Goal: Task Accomplishment & Management: Manage account settings

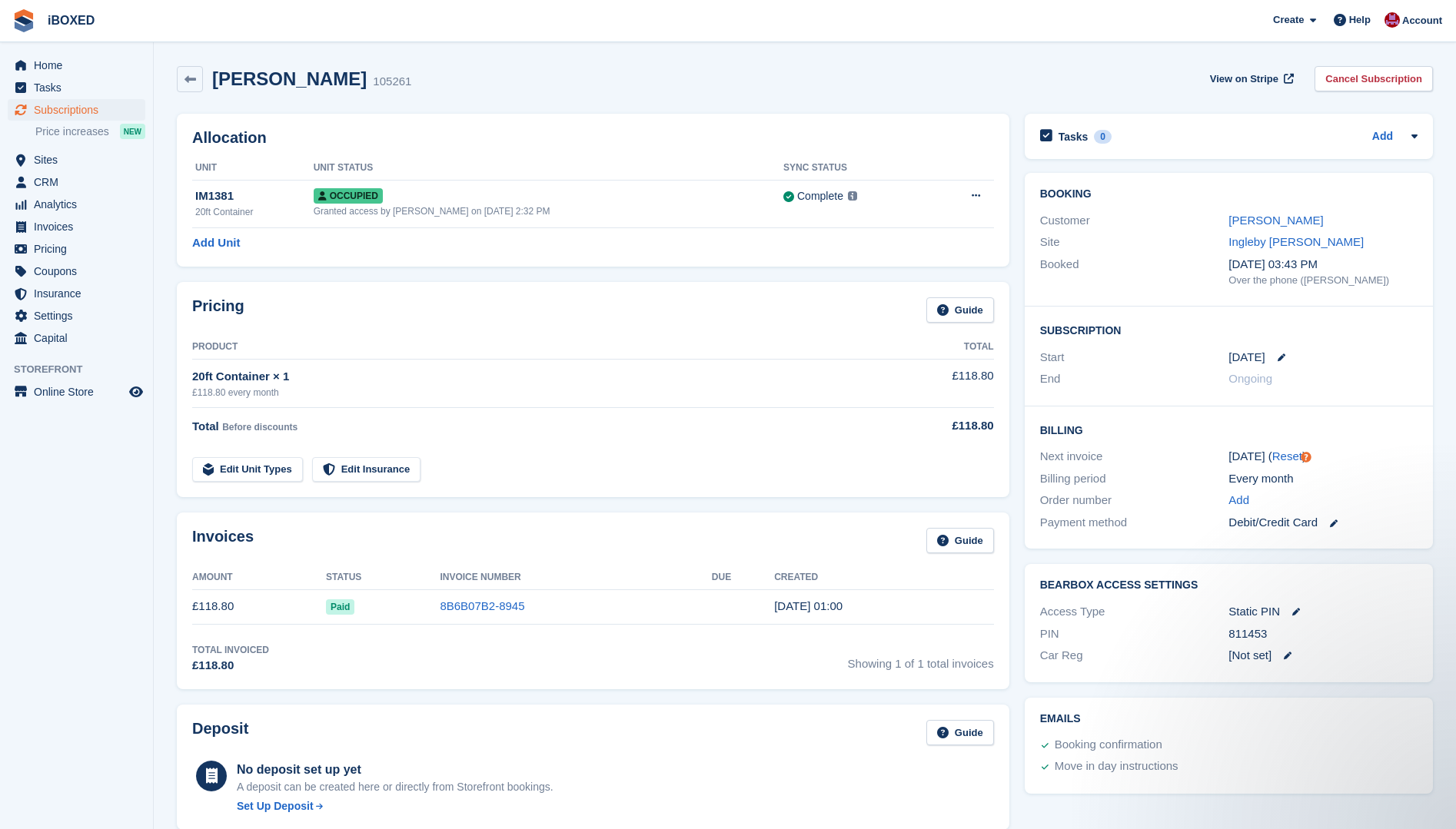
click at [84, 108] on span "Subscriptions" at bounding box center [80, 109] width 92 height 22
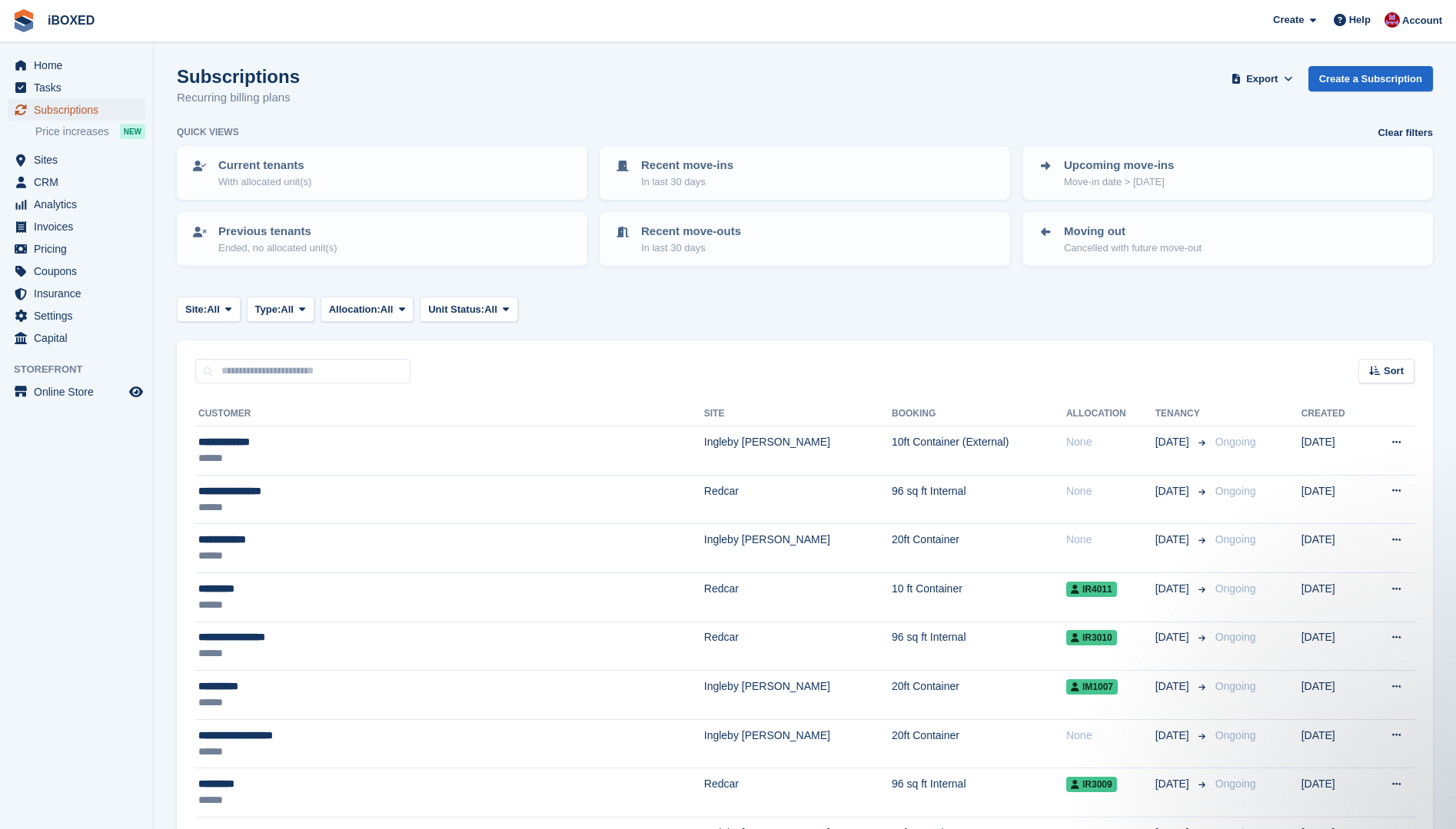
click at [62, 101] on span "Subscriptions" at bounding box center [80, 109] width 92 height 22
click at [67, 167] on span "Sites" at bounding box center [80, 160] width 92 height 22
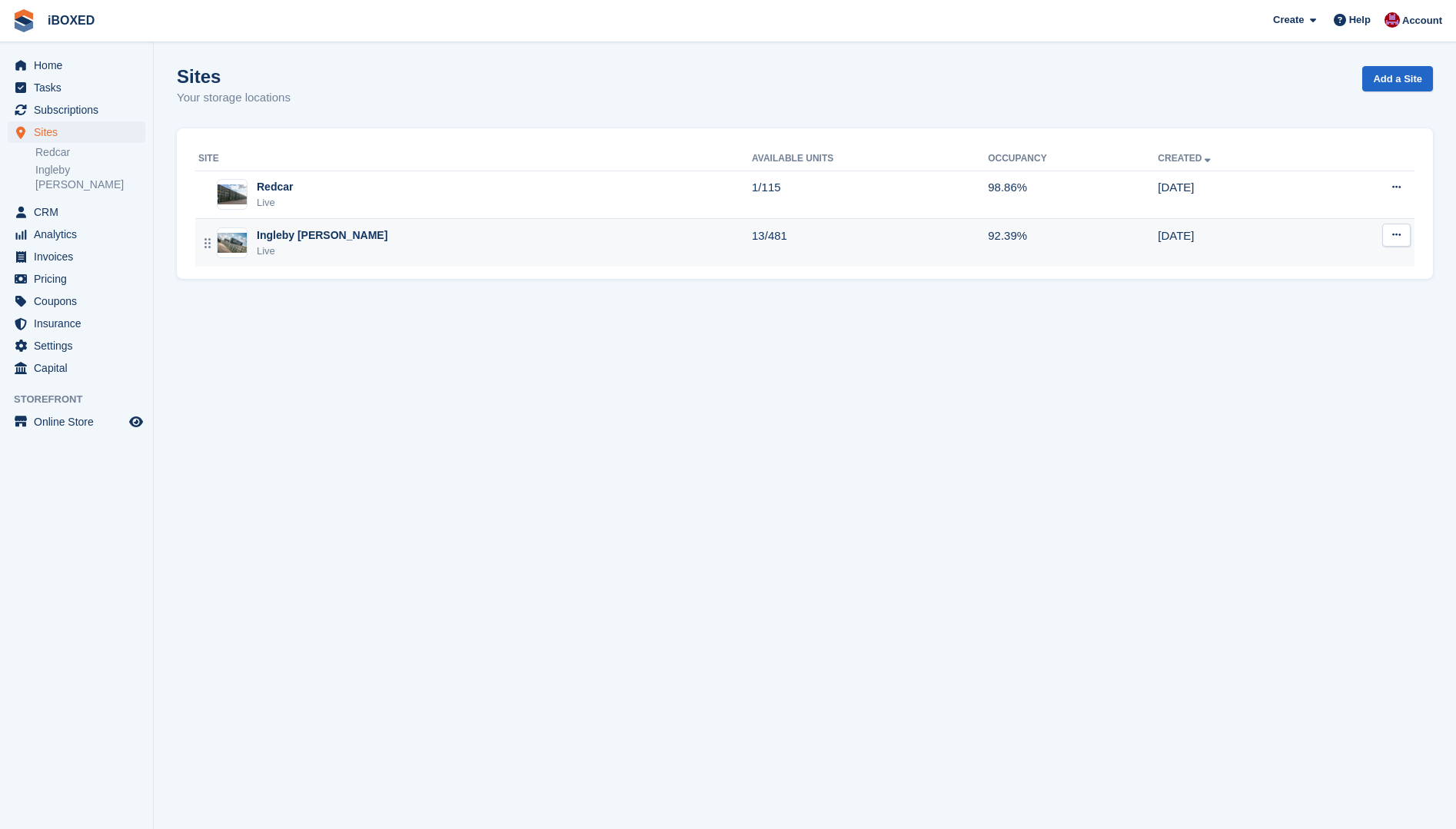
click at [239, 239] on img at bounding box center [232, 243] width 29 height 20
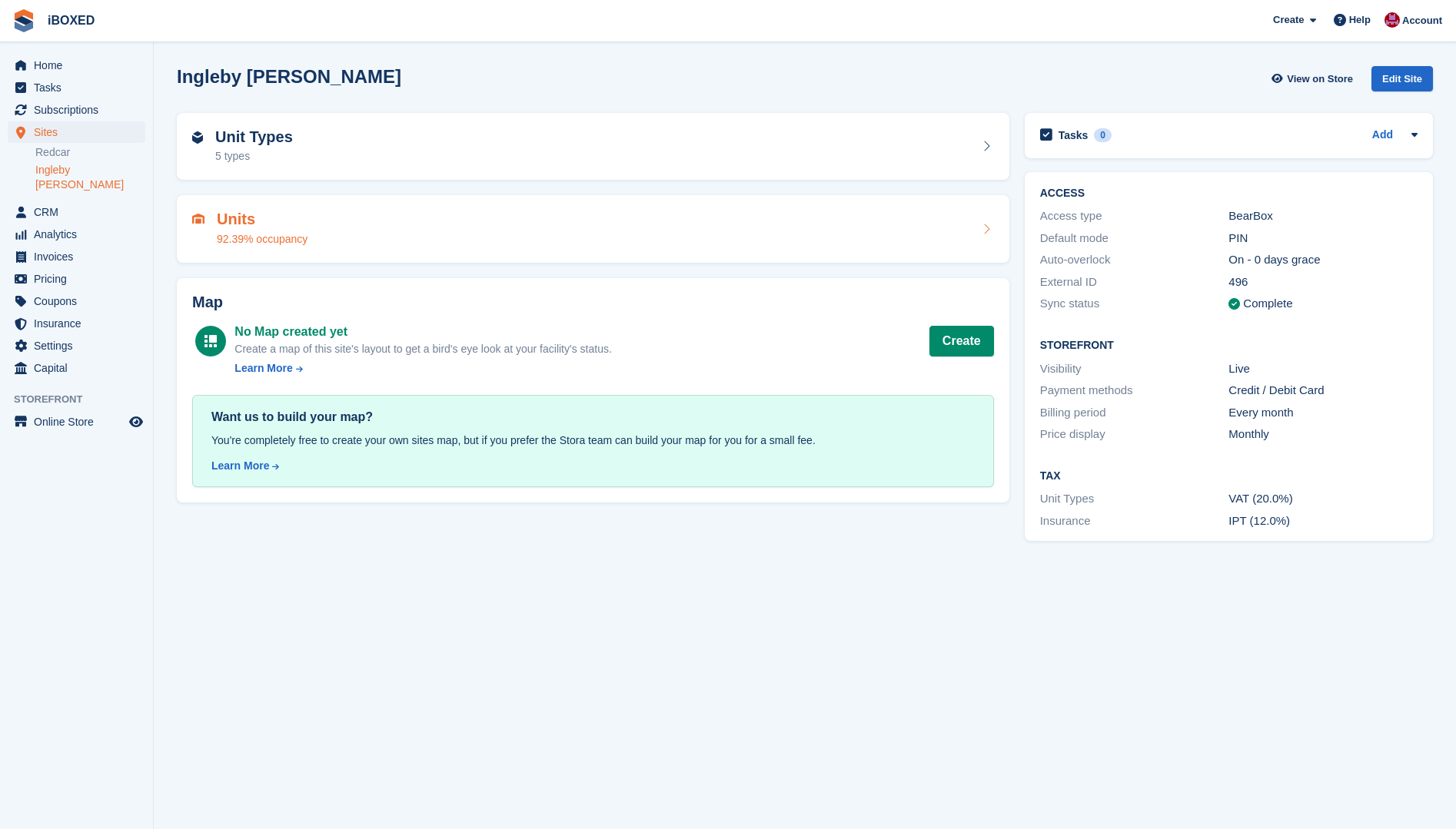
click at [227, 230] on div "Units 92.39% occupancy" at bounding box center [262, 229] width 91 height 37
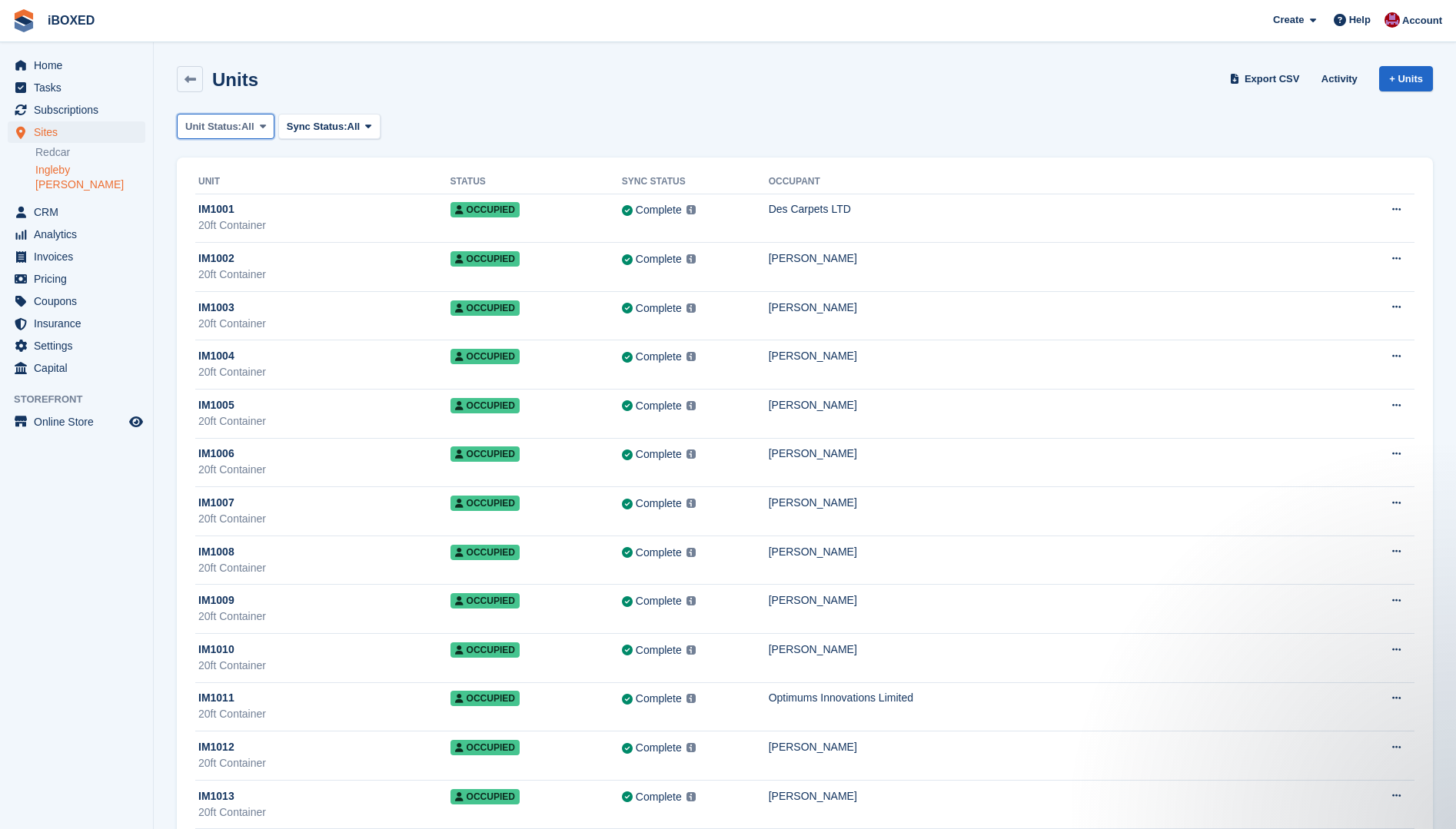
click at [264, 126] on icon at bounding box center [263, 126] width 6 height 10
click at [235, 194] on link "Available" at bounding box center [251, 190] width 133 height 27
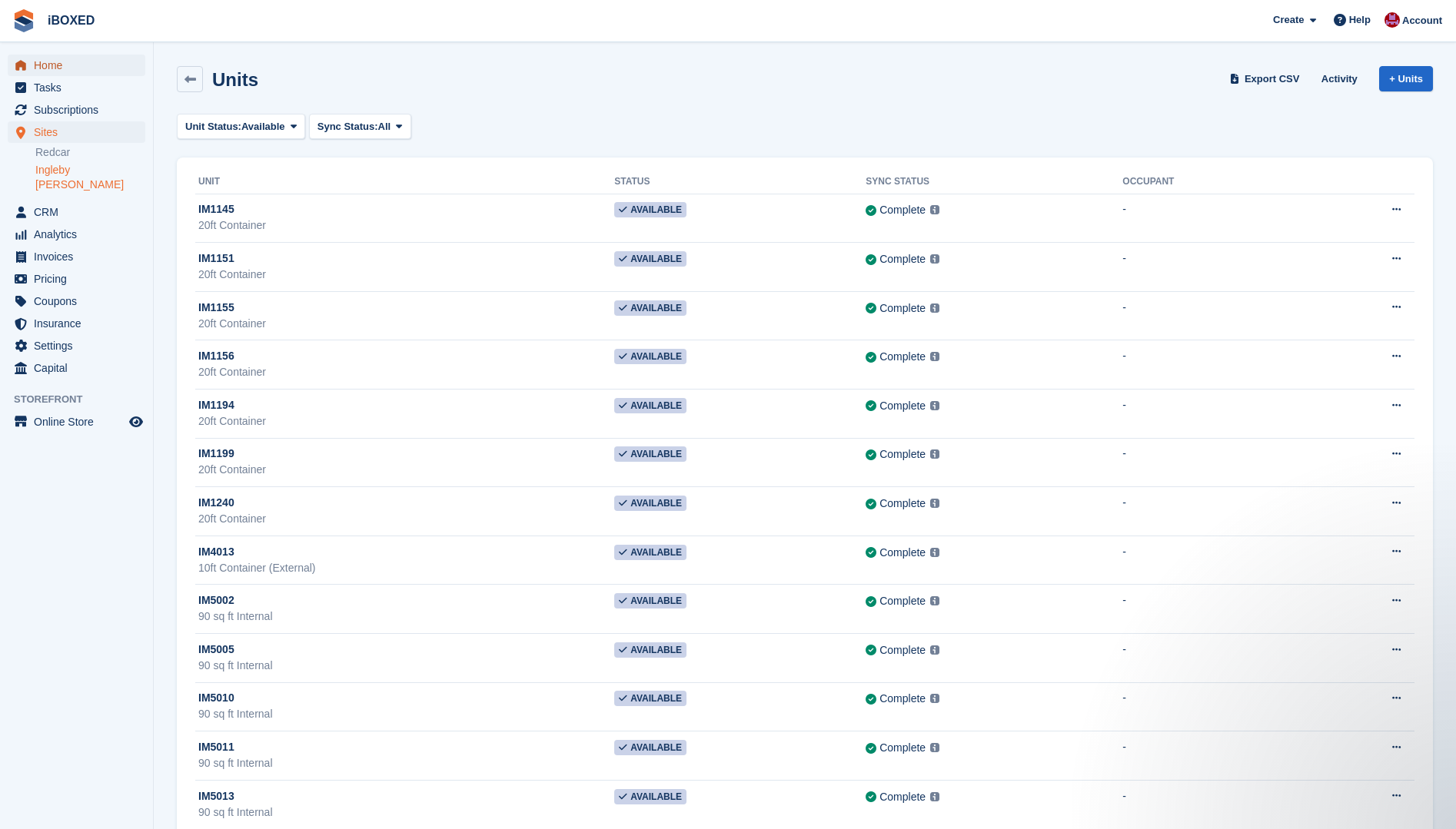
click at [57, 61] on span "Home" at bounding box center [80, 65] width 92 height 22
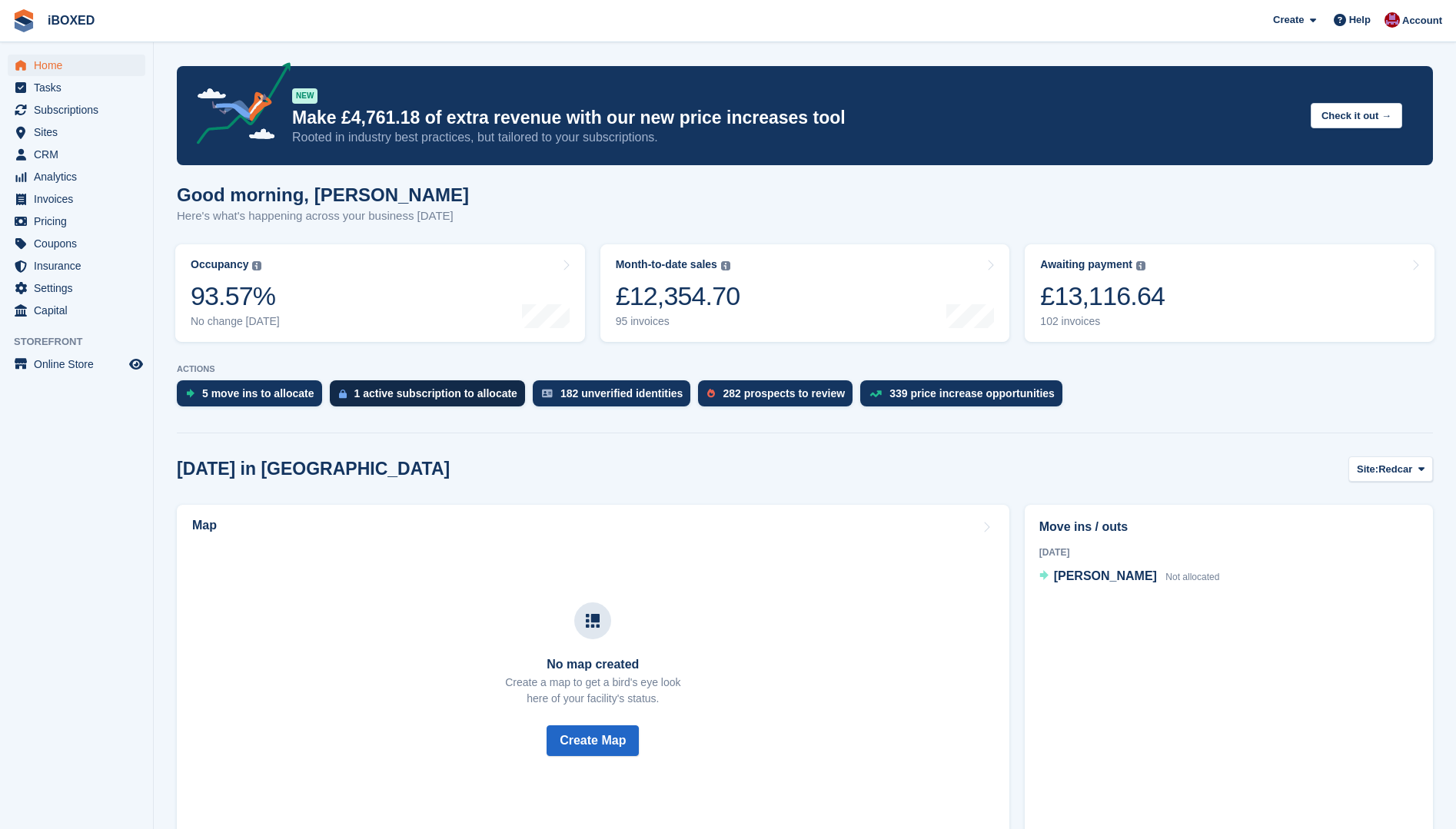
click at [438, 398] on div "1 active subscription to allocate" at bounding box center [436, 393] width 163 height 12
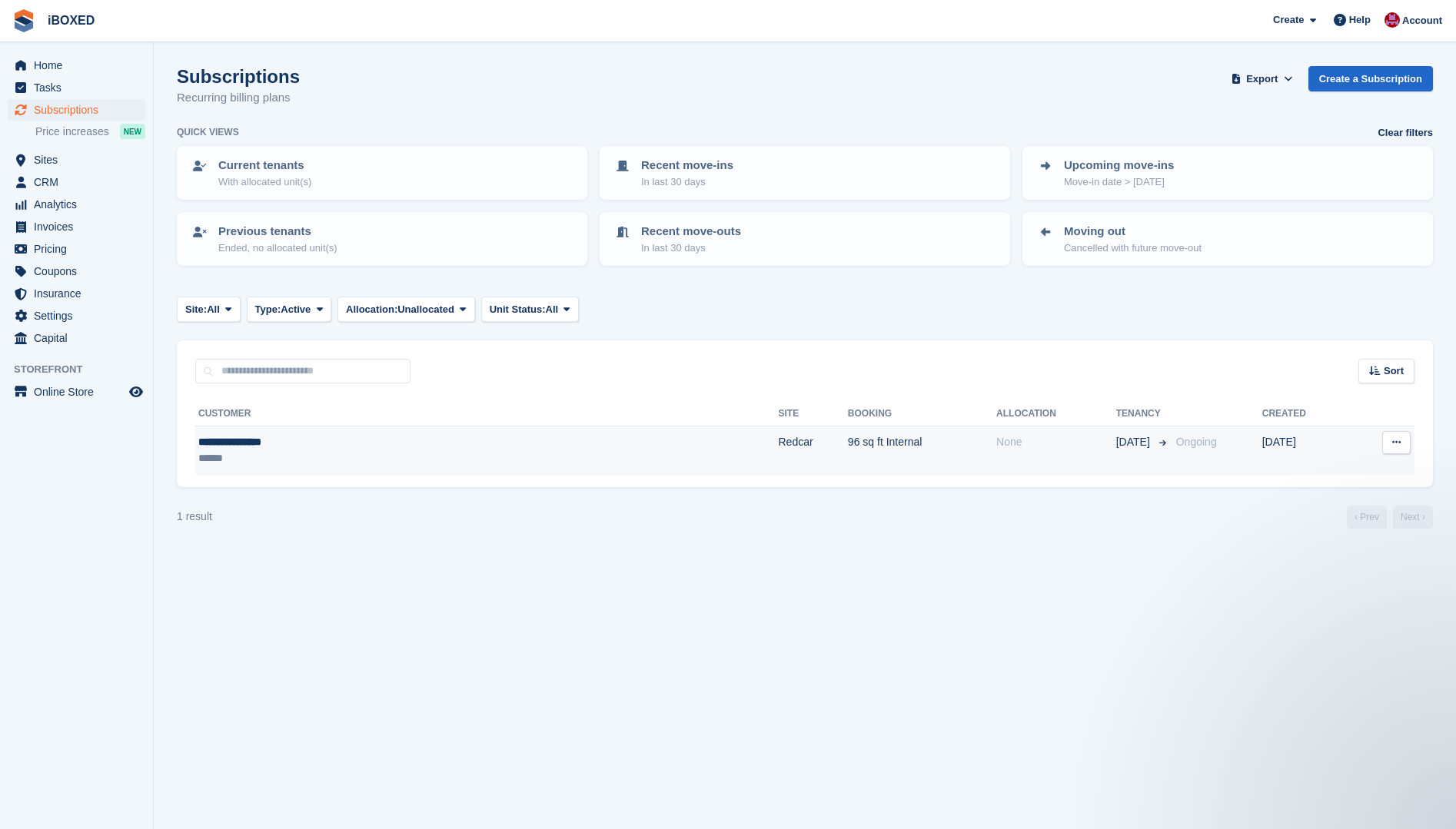
click at [275, 446] on div "**********" at bounding box center [342, 443] width 288 height 16
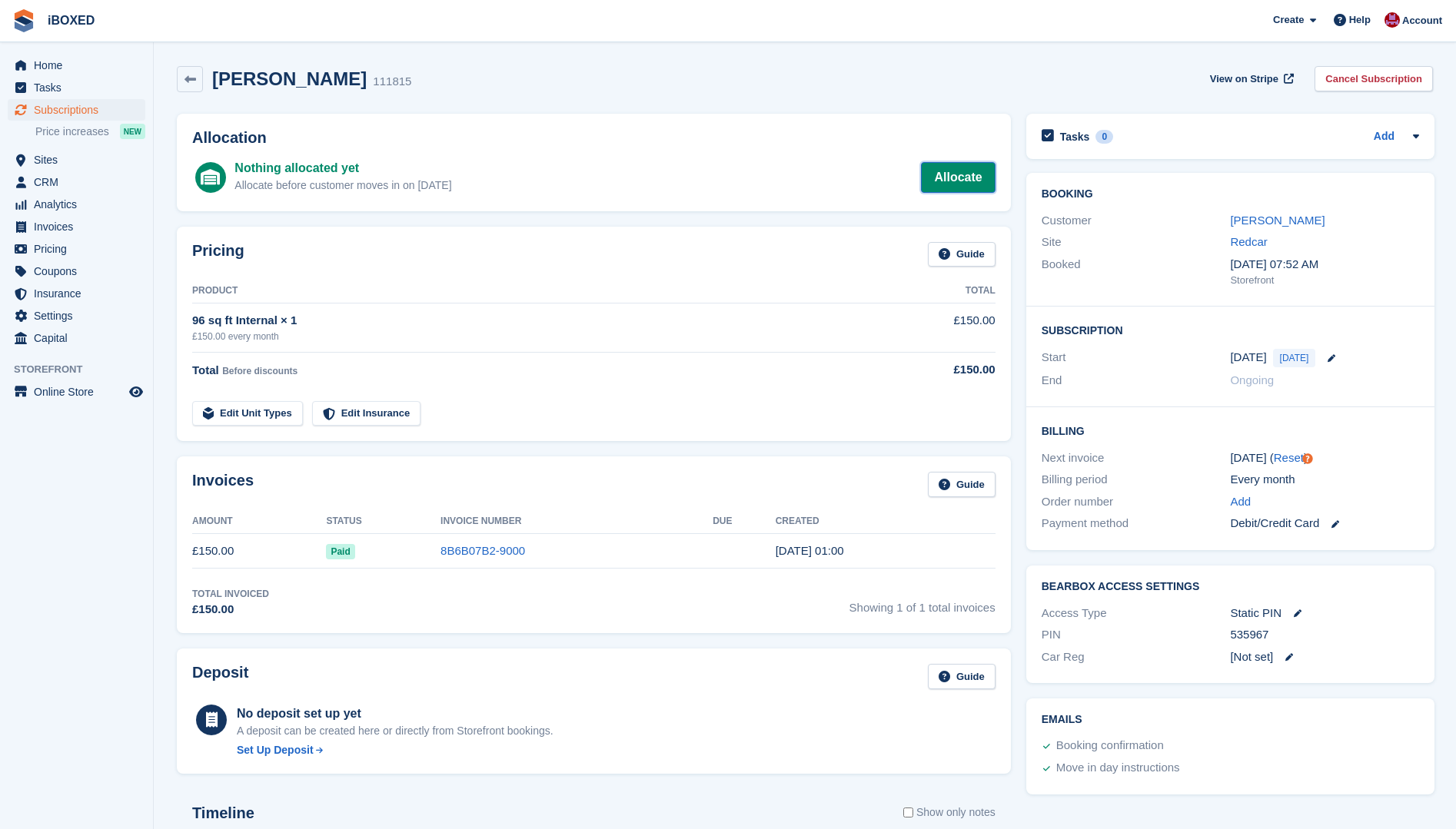
click at [977, 174] on link "Allocate" at bounding box center [958, 178] width 74 height 31
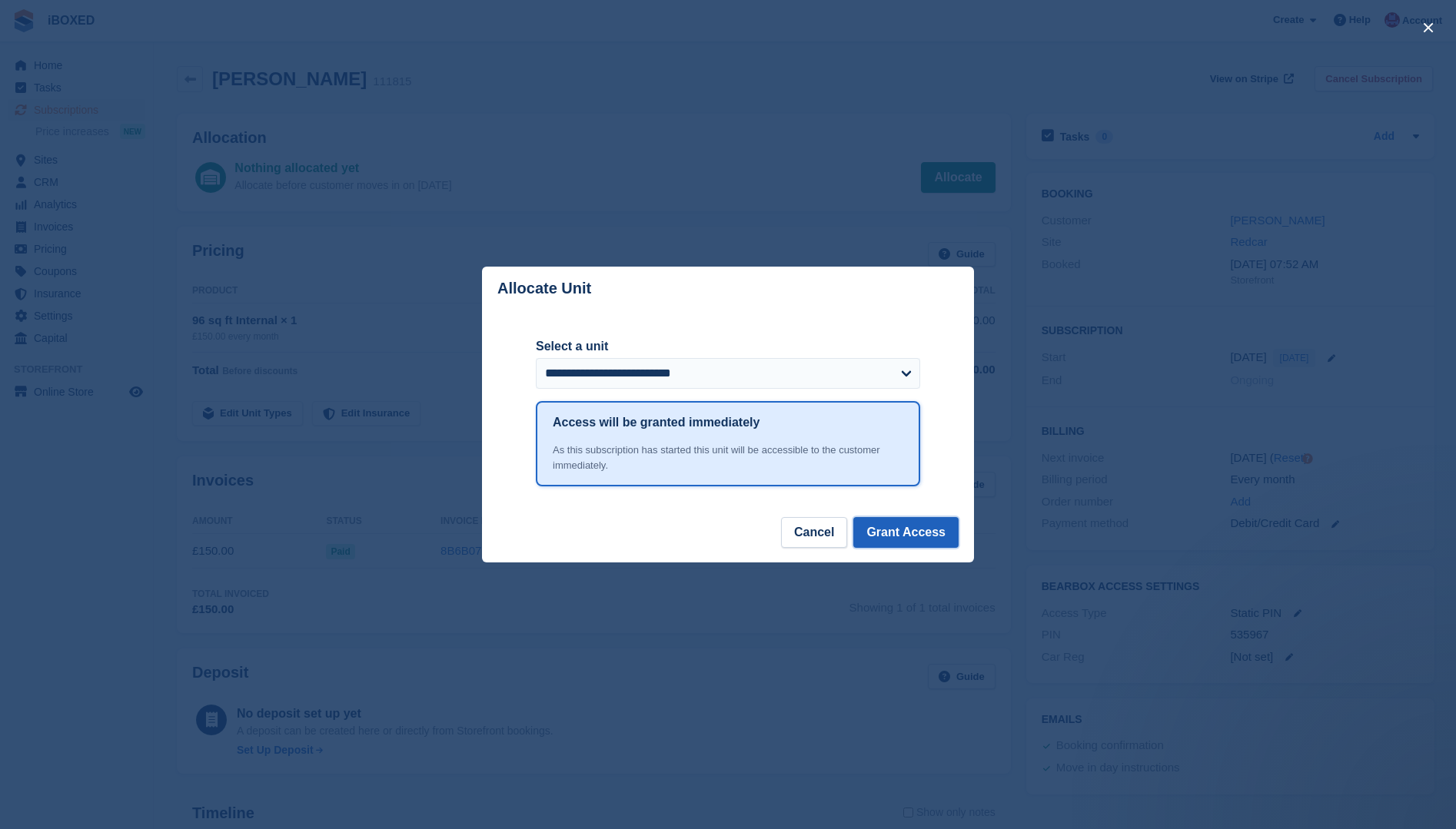
click at [911, 537] on button "Grant Access" at bounding box center [906, 533] width 105 height 31
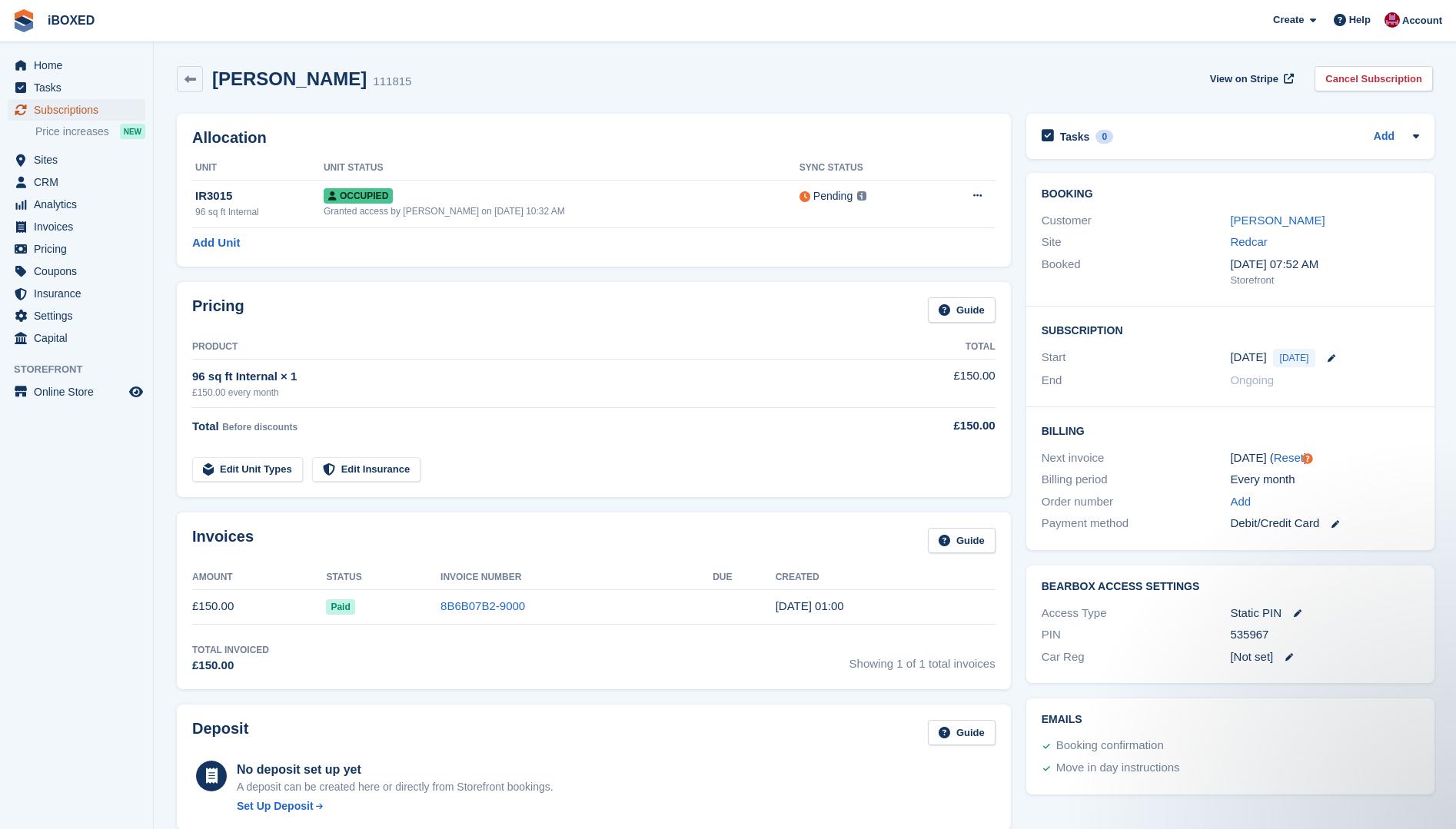
click at [63, 109] on span "Subscriptions" at bounding box center [80, 109] width 92 height 22
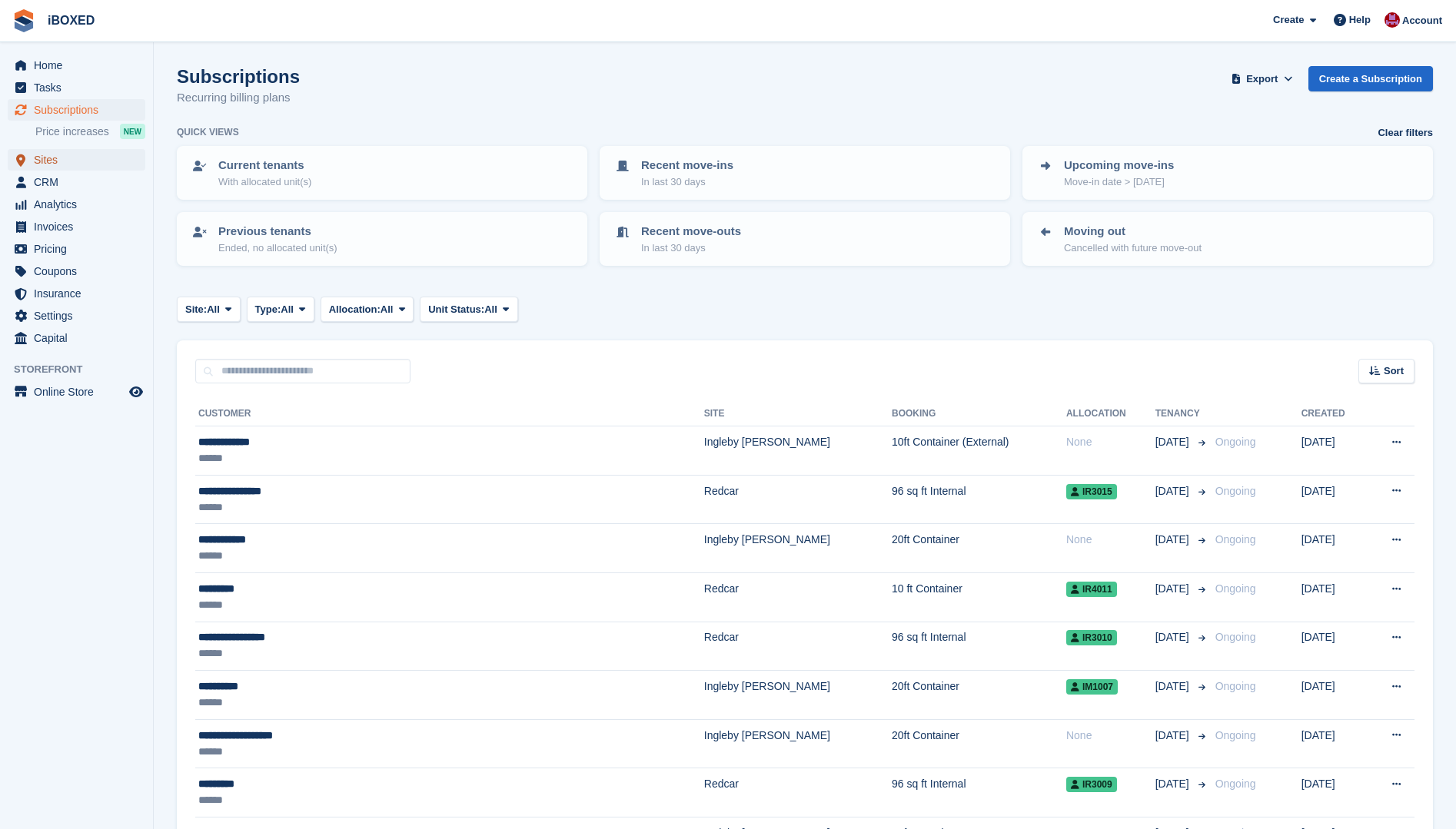
click at [73, 165] on span "Sites" at bounding box center [80, 160] width 92 height 22
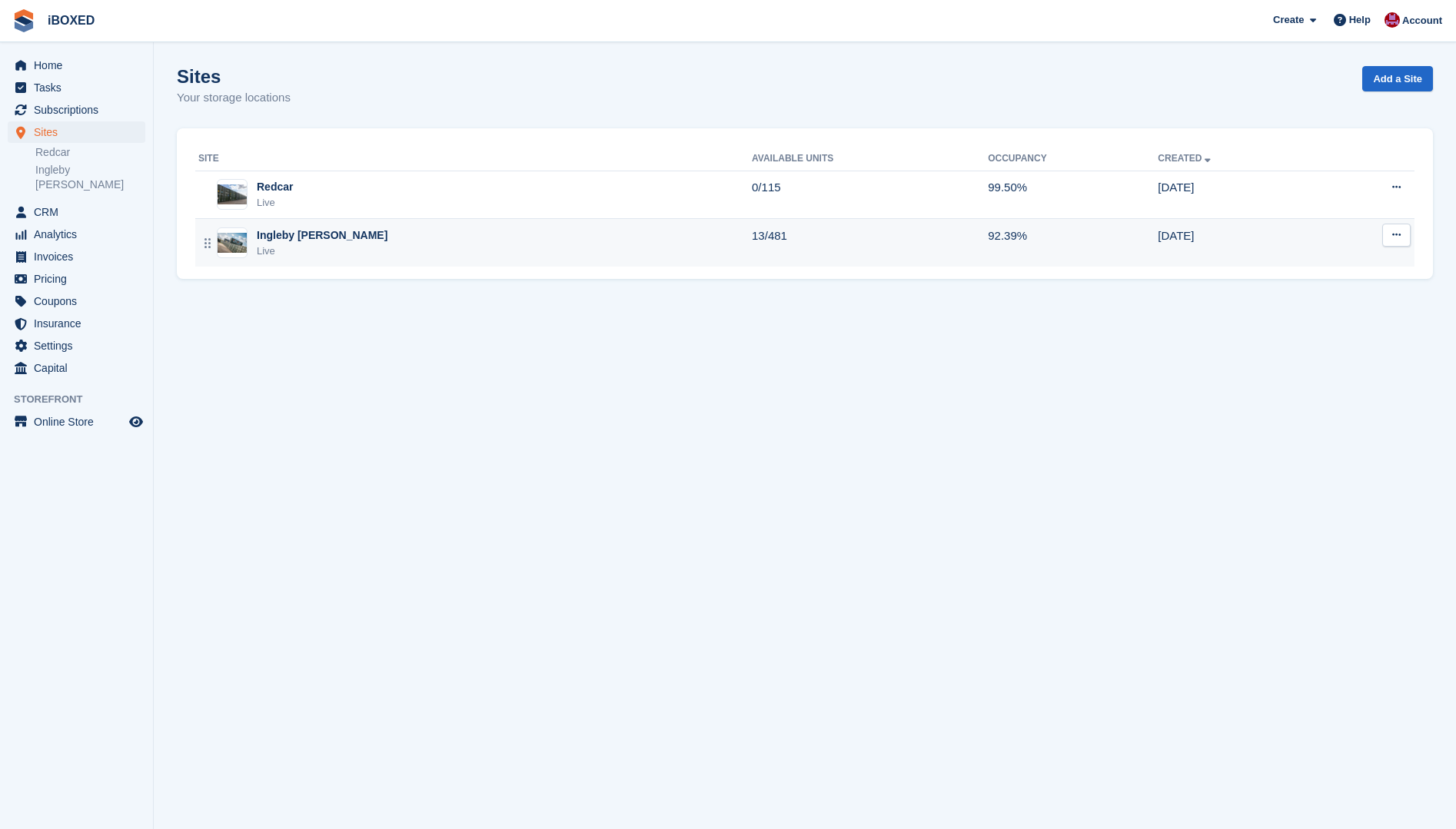
click at [251, 243] on div "Ingleby Barwick Live" at bounding box center [475, 243] width 554 height 31
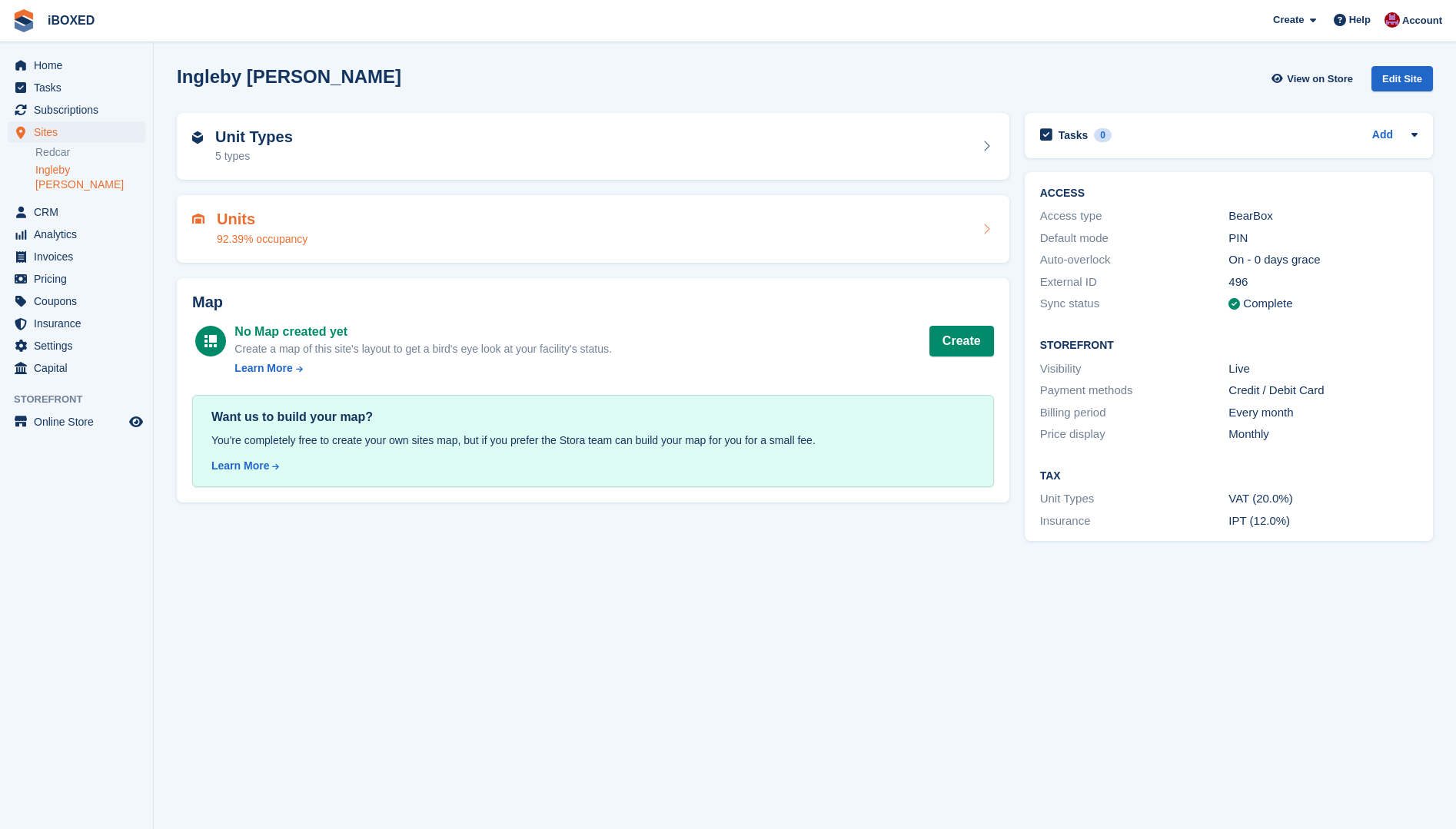
click at [256, 235] on div "92.39% occupancy" at bounding box center [262, 239] width 91 height 16
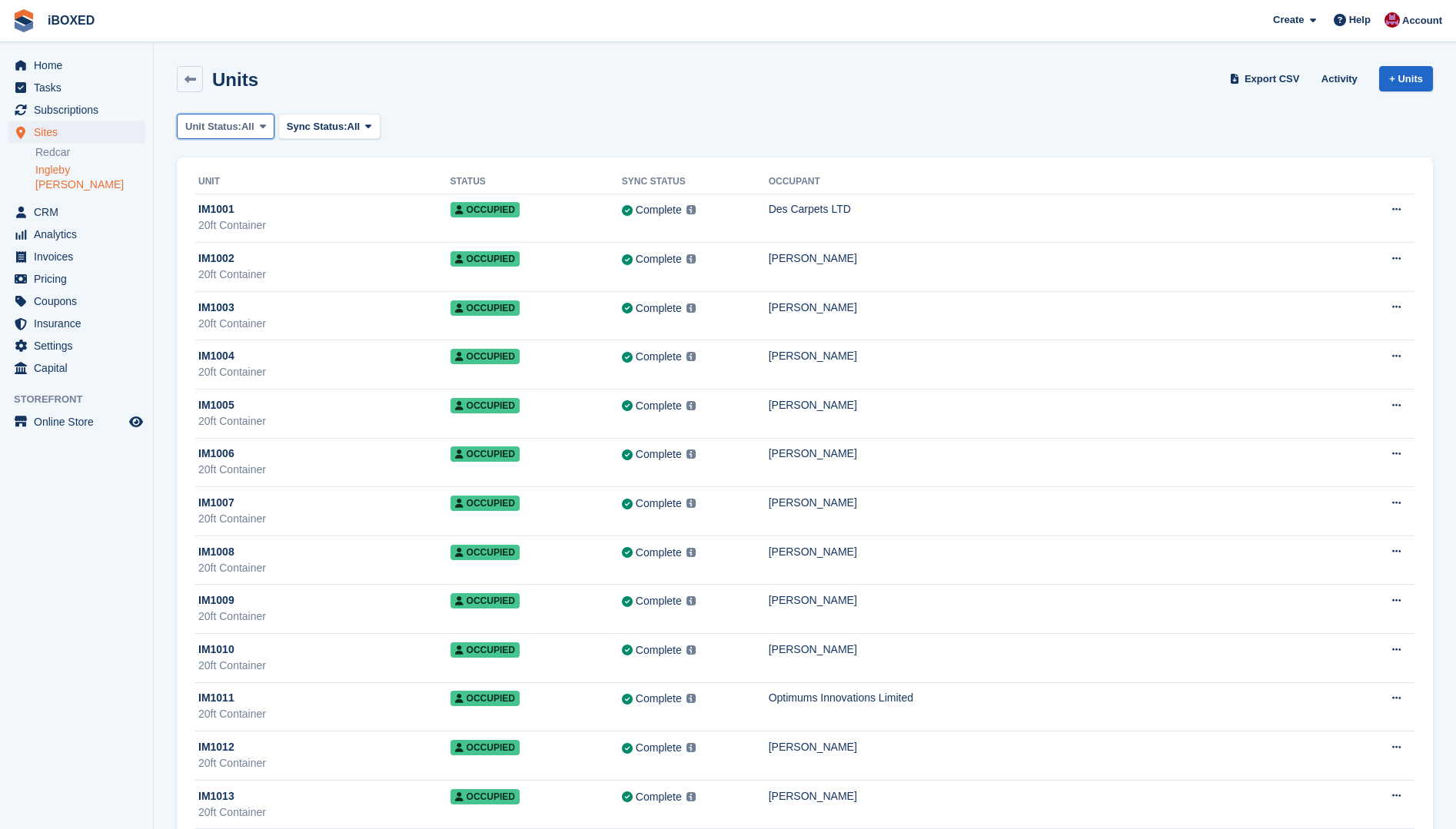
click at [233, 125] on span "Unit Status:" at bounding box center [214, 126] width 56 height 15
click at [234, 186] on link "Available" at bounding box center [251, 190] width 133 height 27
